Goal: Information Seeking & Learning: Check status

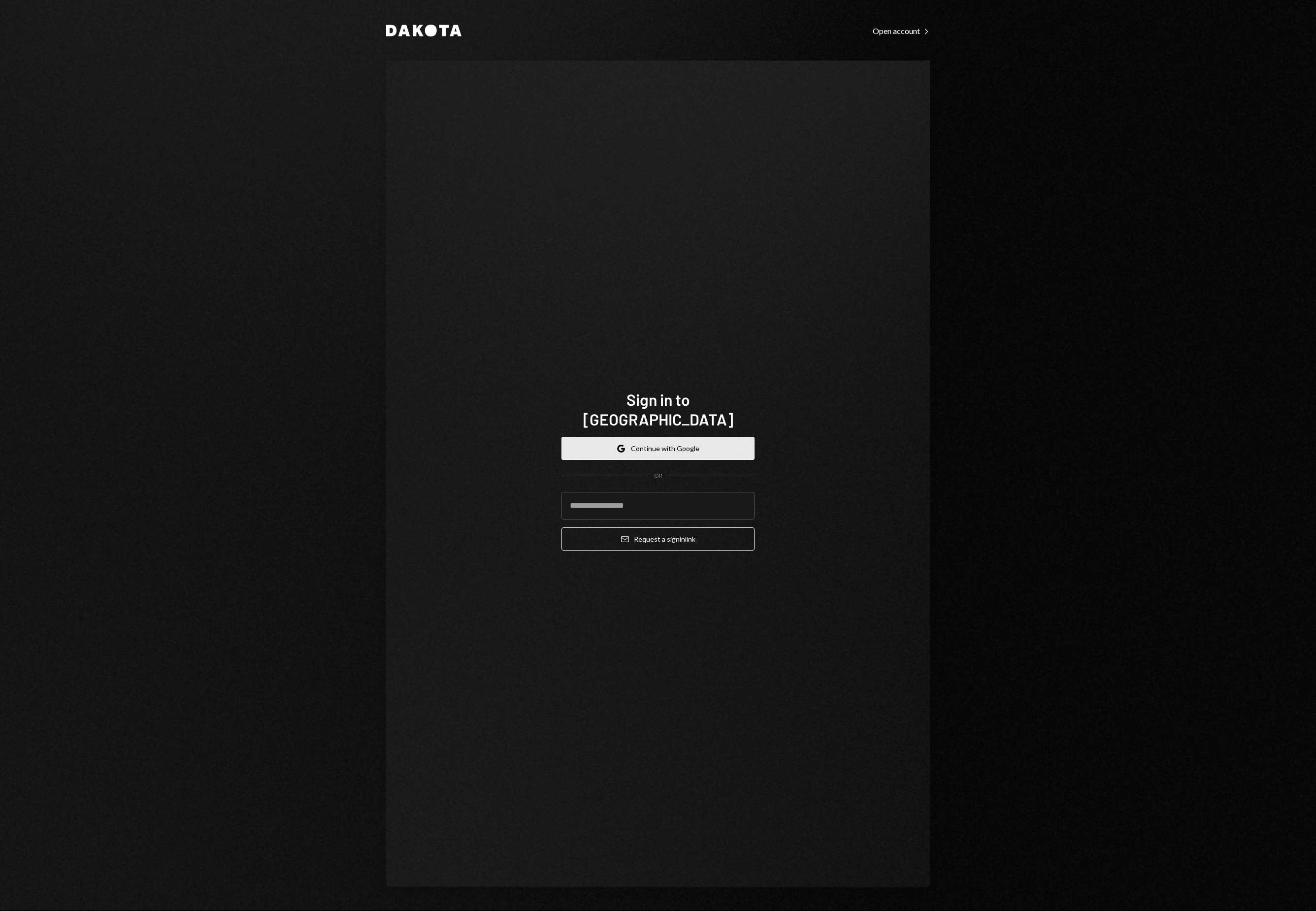
click at [717, 438] on button "Google Continue with Google" at bounding box center [658, 448] width 193 height 23
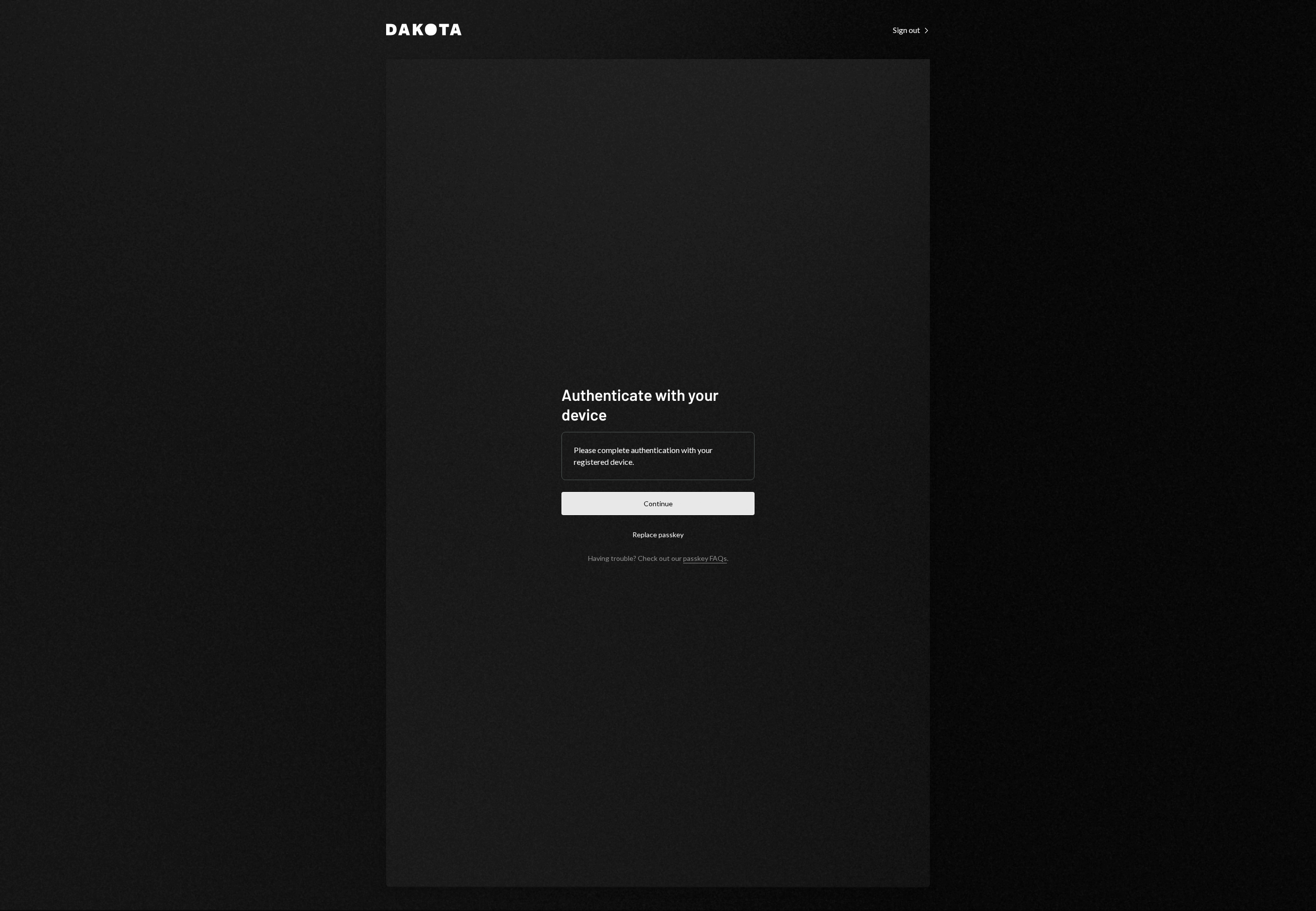
click at [633, 506] on button "Continue" at bounding box center [658, 503] width 193 height 23
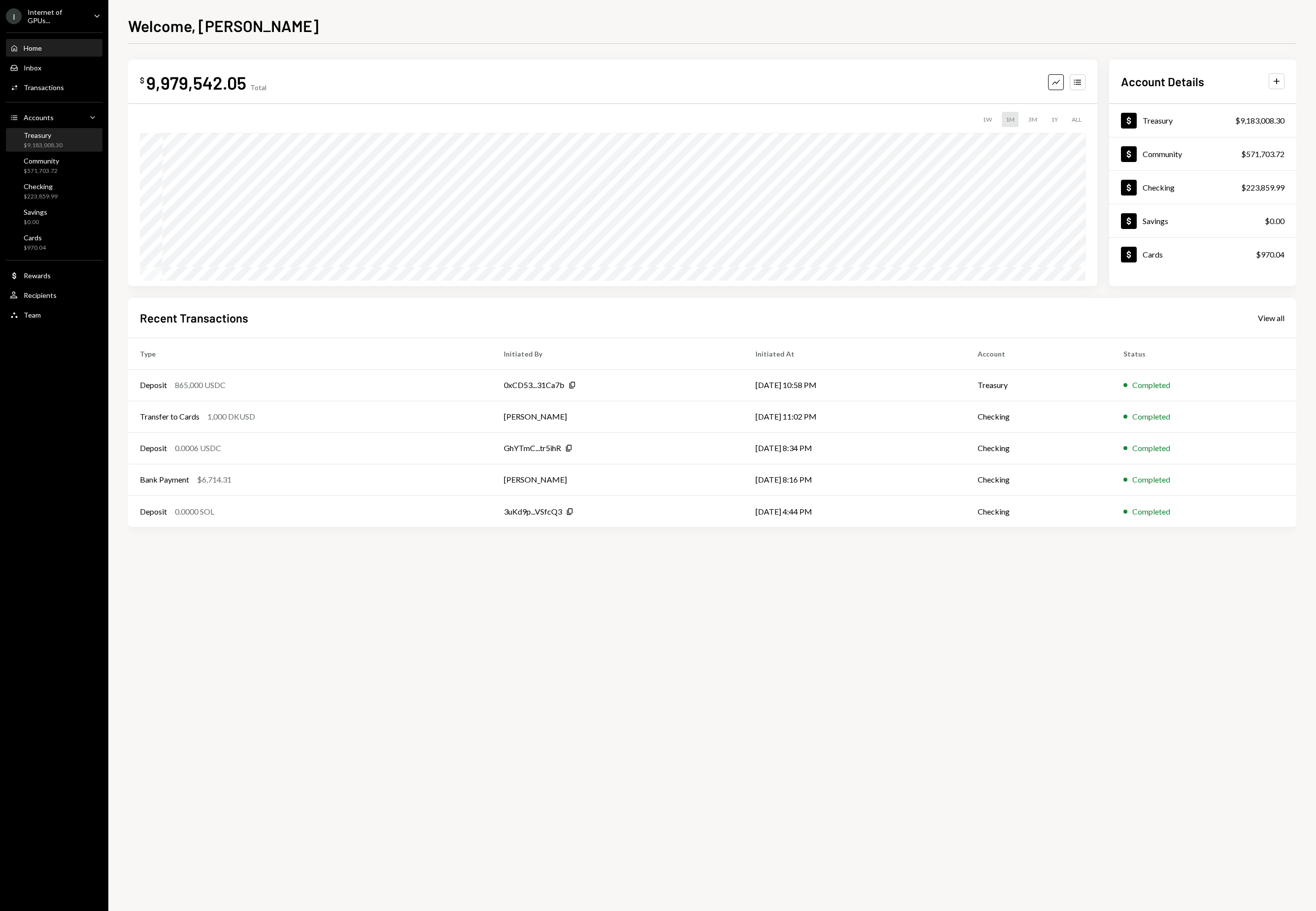
click at [57, 144] on div "$9,183,008.30" at bounding box center [43, 145] width 39 height 9
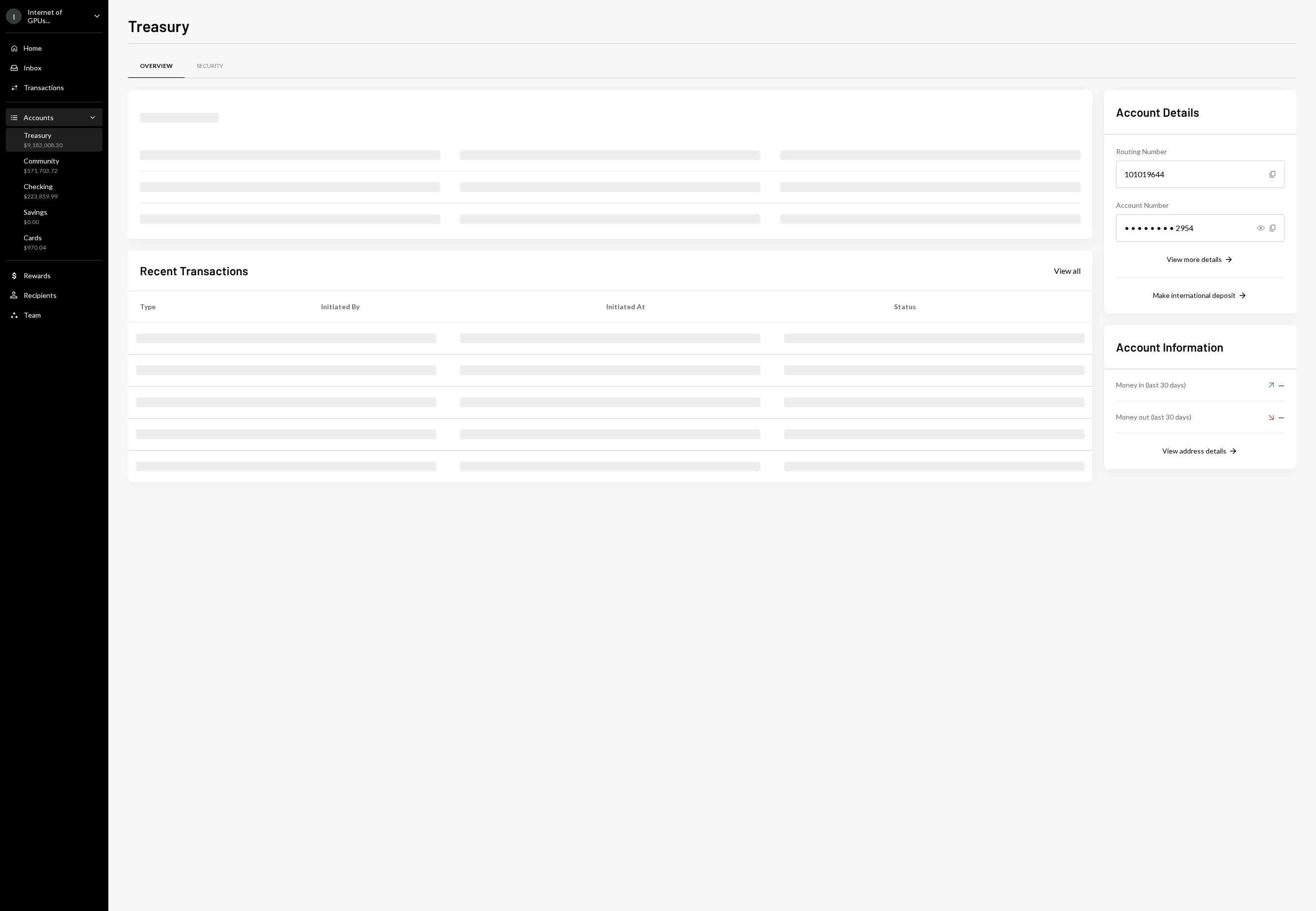
click at [60, 118] on div "Accounts Accounts Caret Down" at bounding box center [54, 118] width 89 height 11
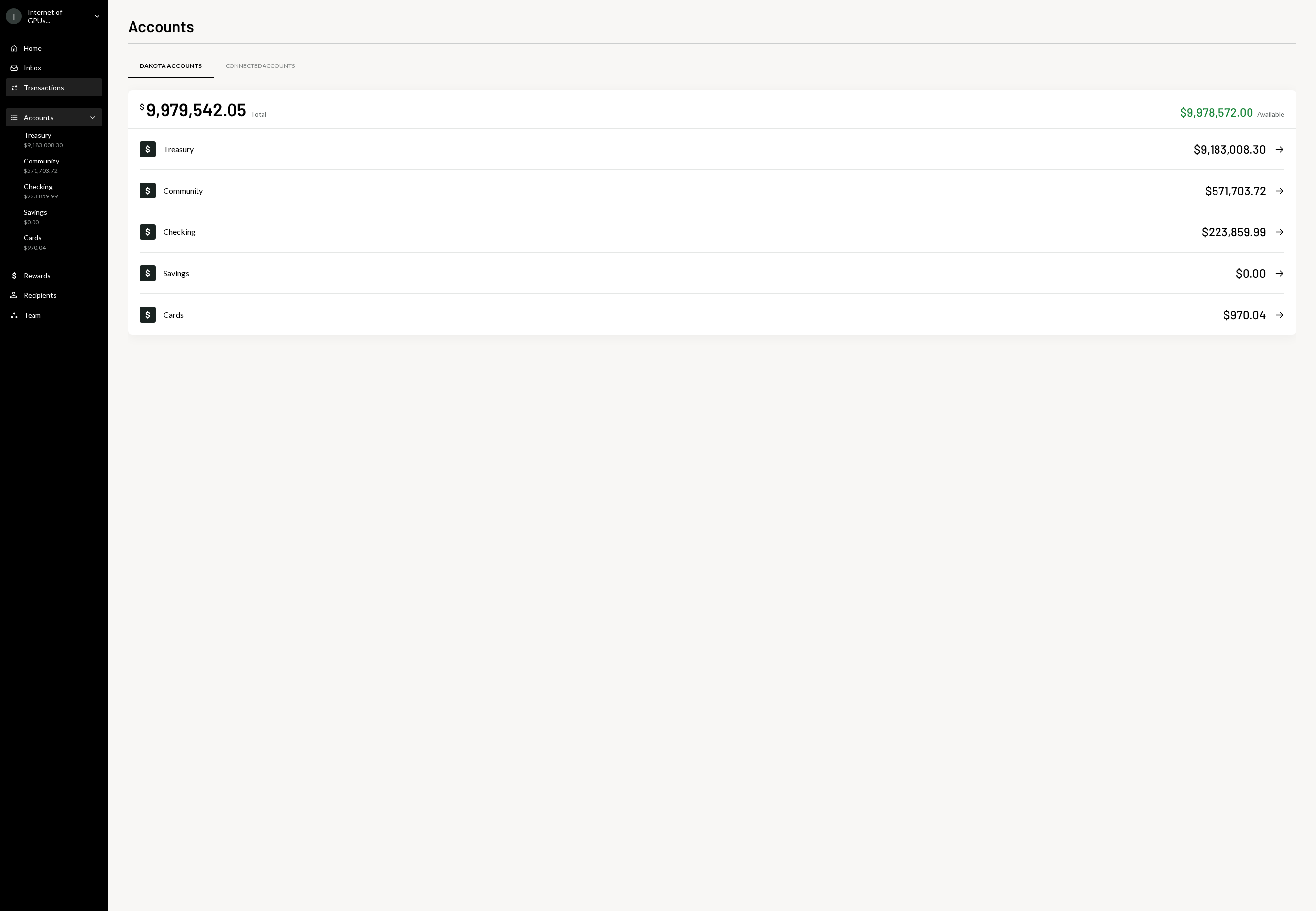
click at [55, 80] on div "Activities Transactions" at bounding box center [54, 87] width 89 height 17
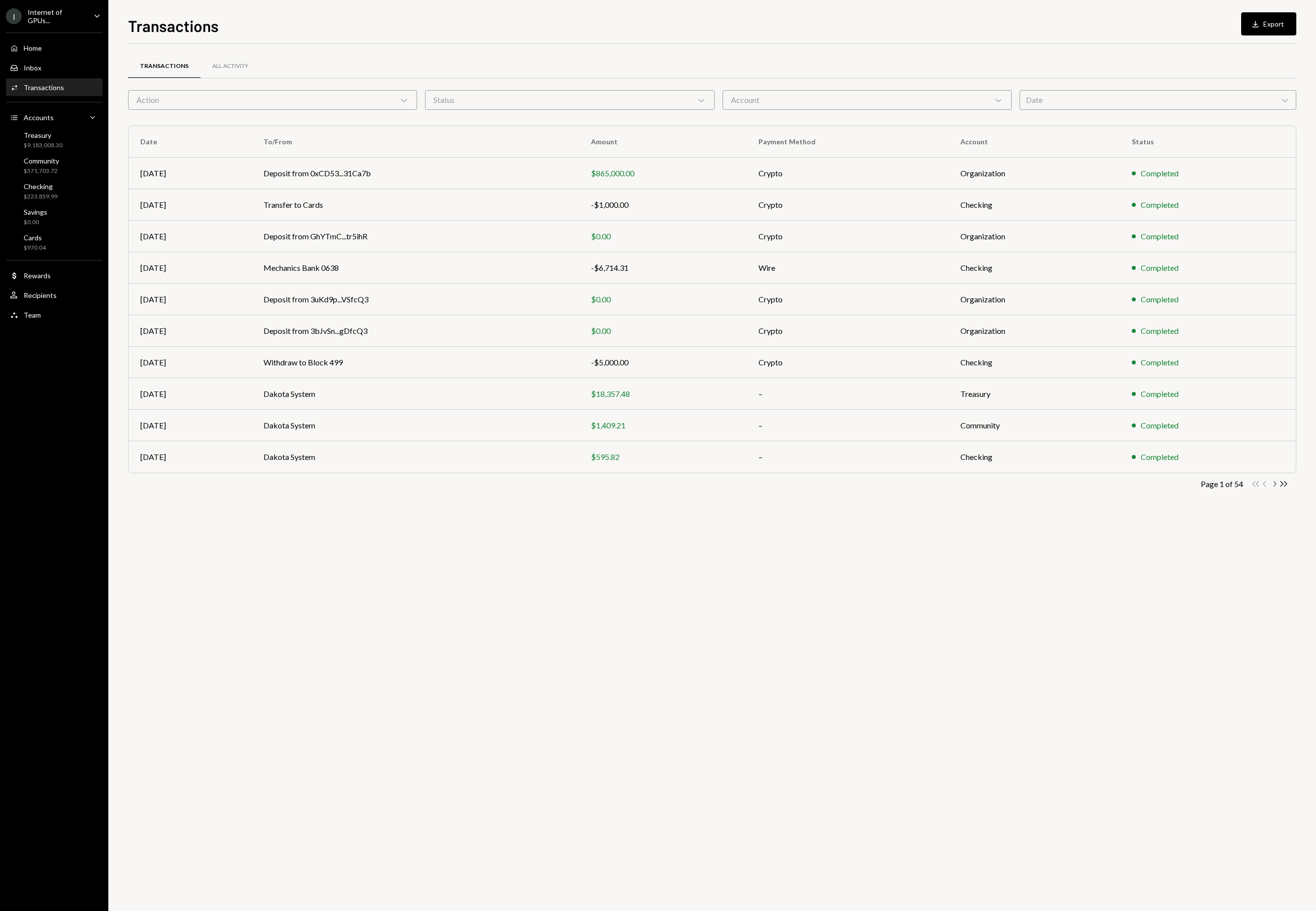
click at [1275, 484] on icon "button" at bounding box center [1275, 483] width 3 height 5
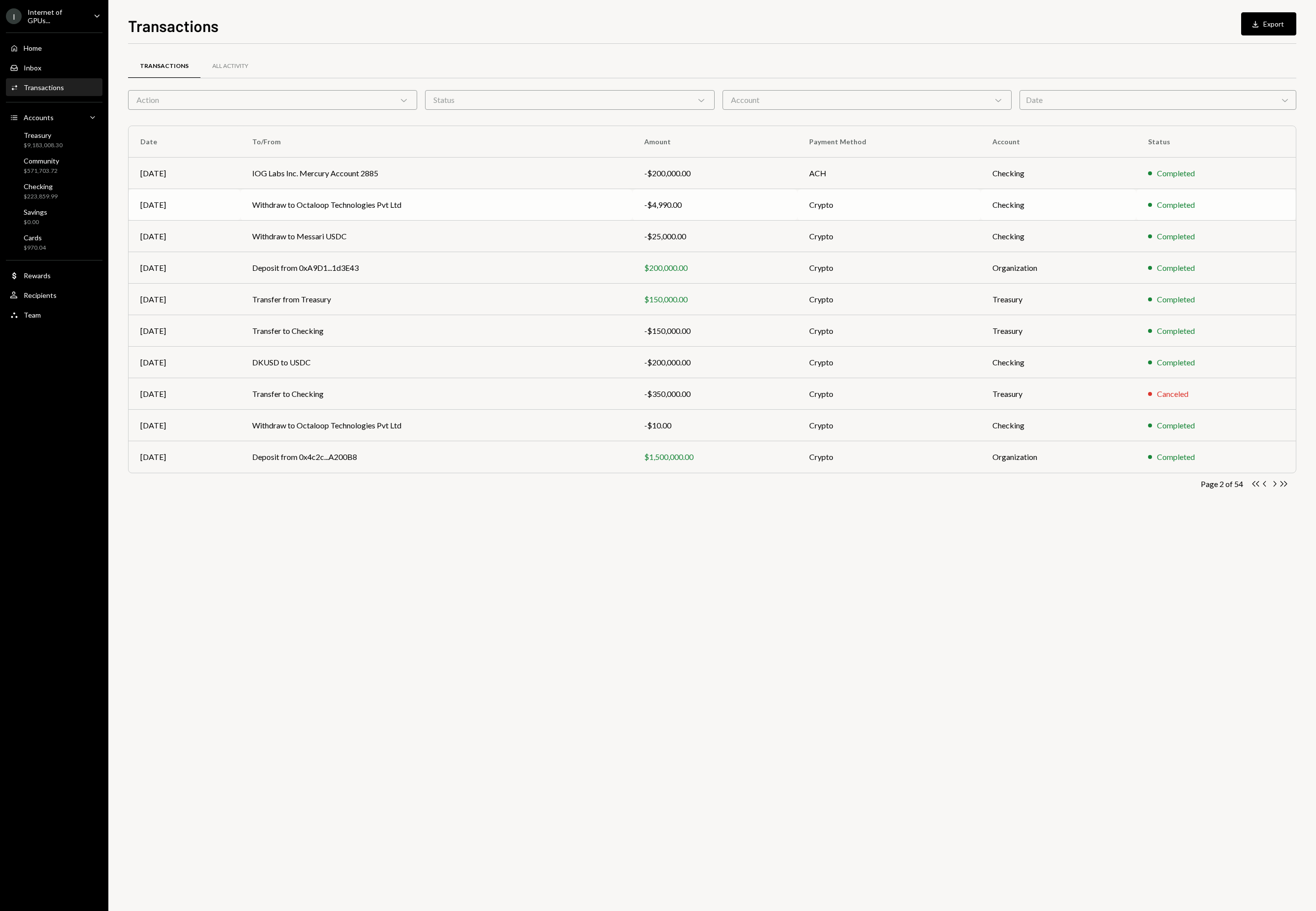
click at [736, 201] on div "-$4,990.00" at bounding box center [715, 205] width 142 height 12
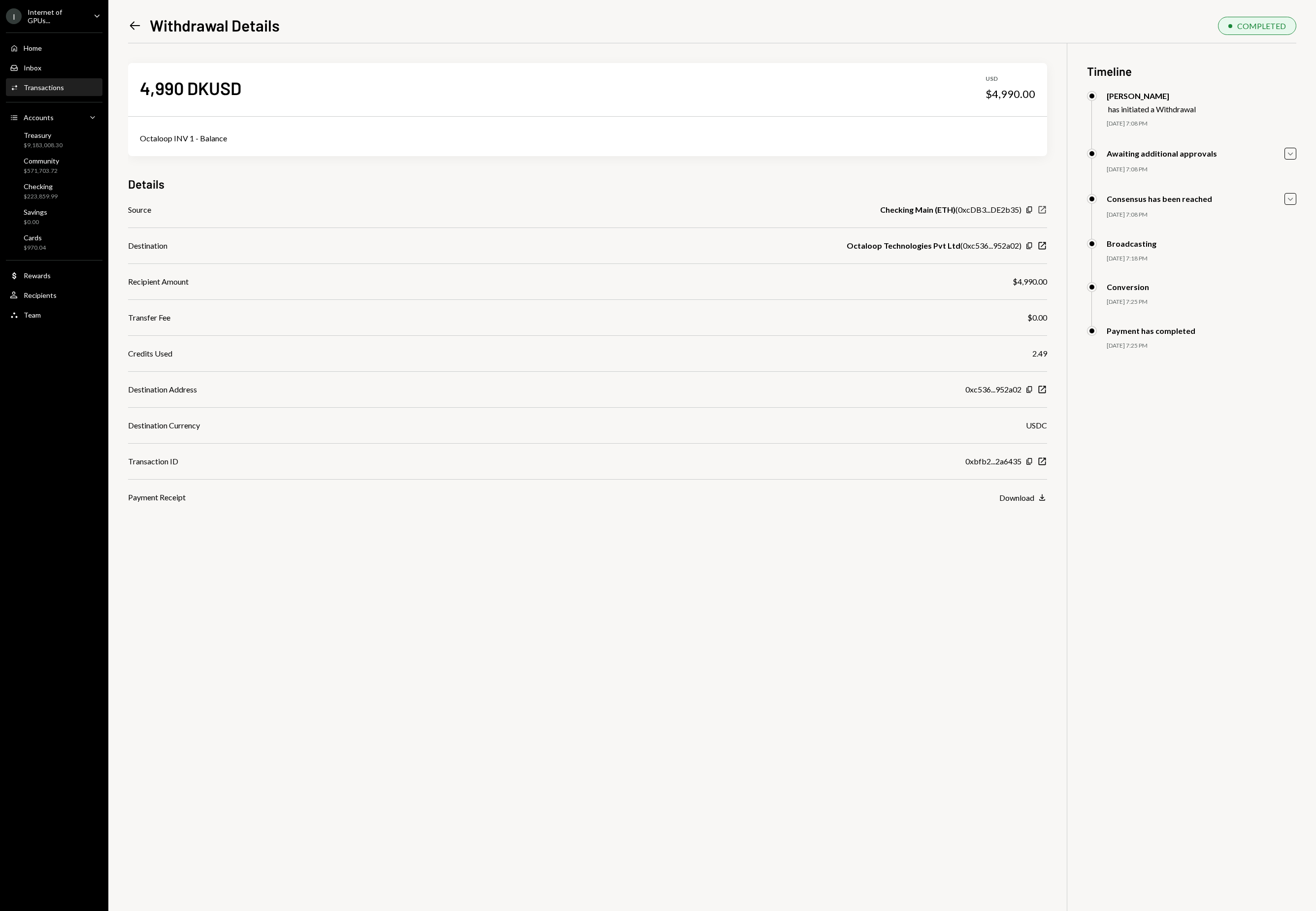
click at [1045, 212] on icon "button" at bounding box center [1042, 210] width 8 height 8
click at [130, 29] on icon "Left Arrow" at bounding box center [135, 26] width 14 height 14
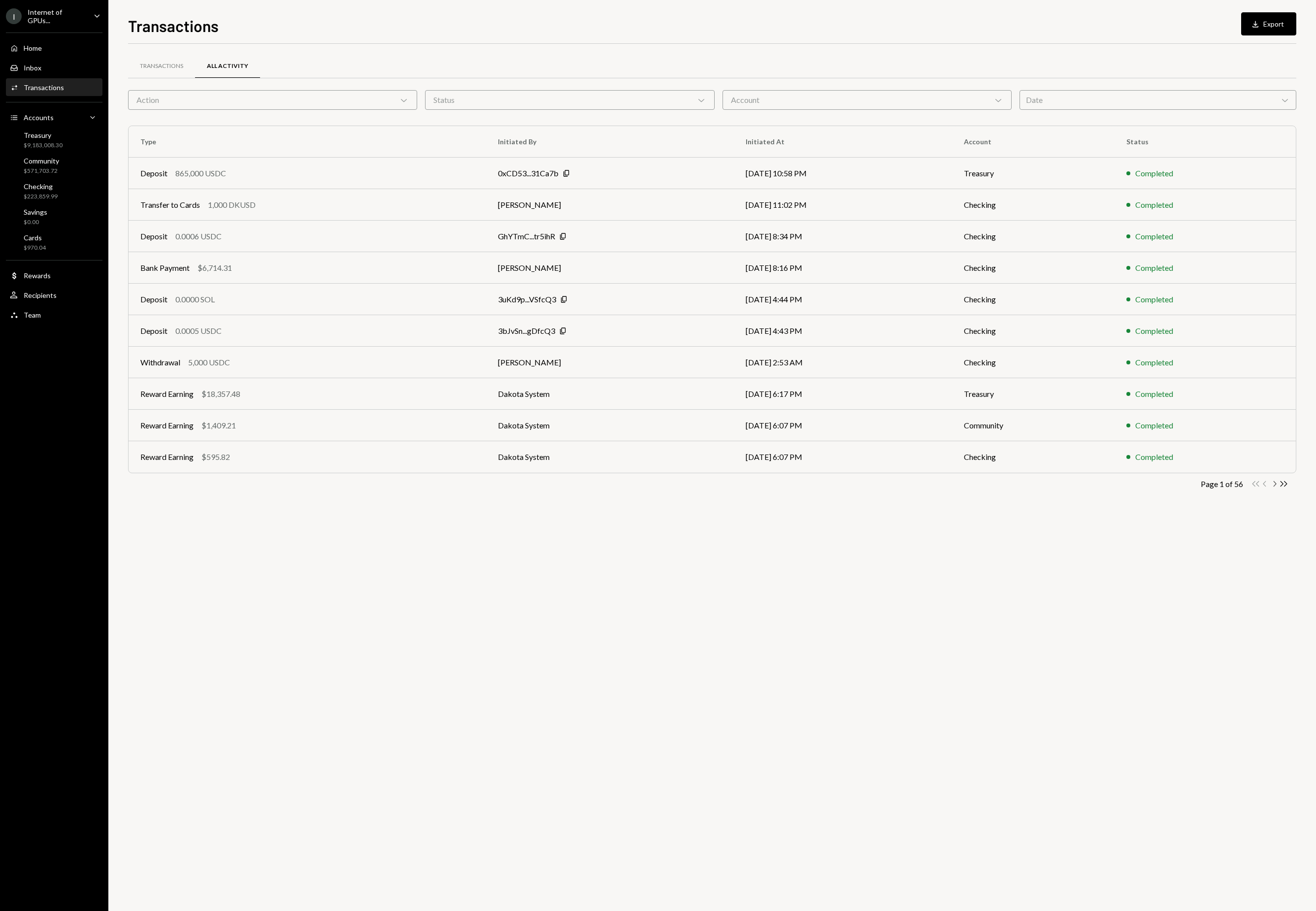
click at [1274, 484] on icon "Chevron Right" at bounding box center [1274, 483] width 9 height 9
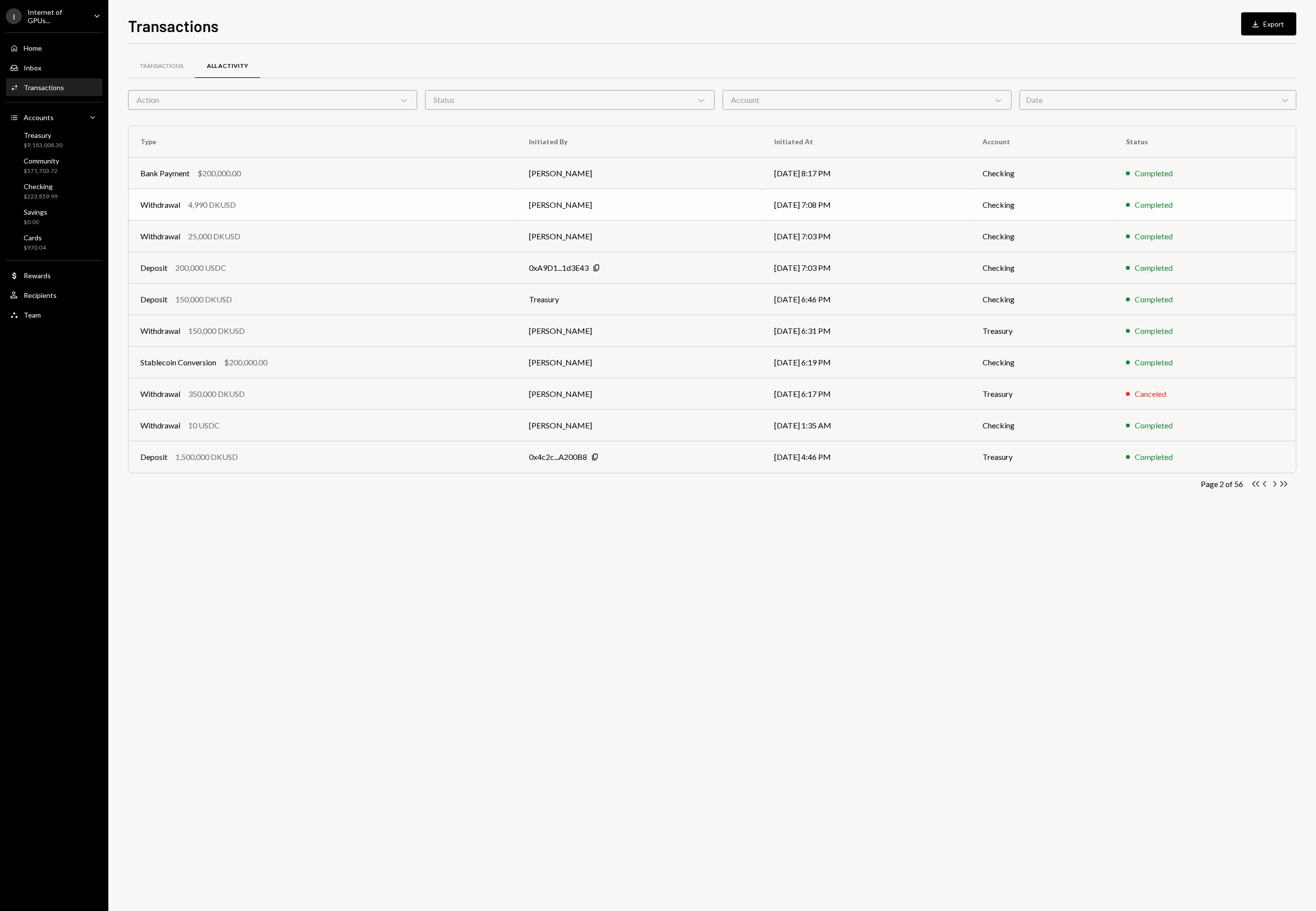
click at [935, 215] on td "[DATE] 7:08 PM" at bounding box center [866, 205] width 208 height 32
